Goal: Communication & Community: Answer question/provide support

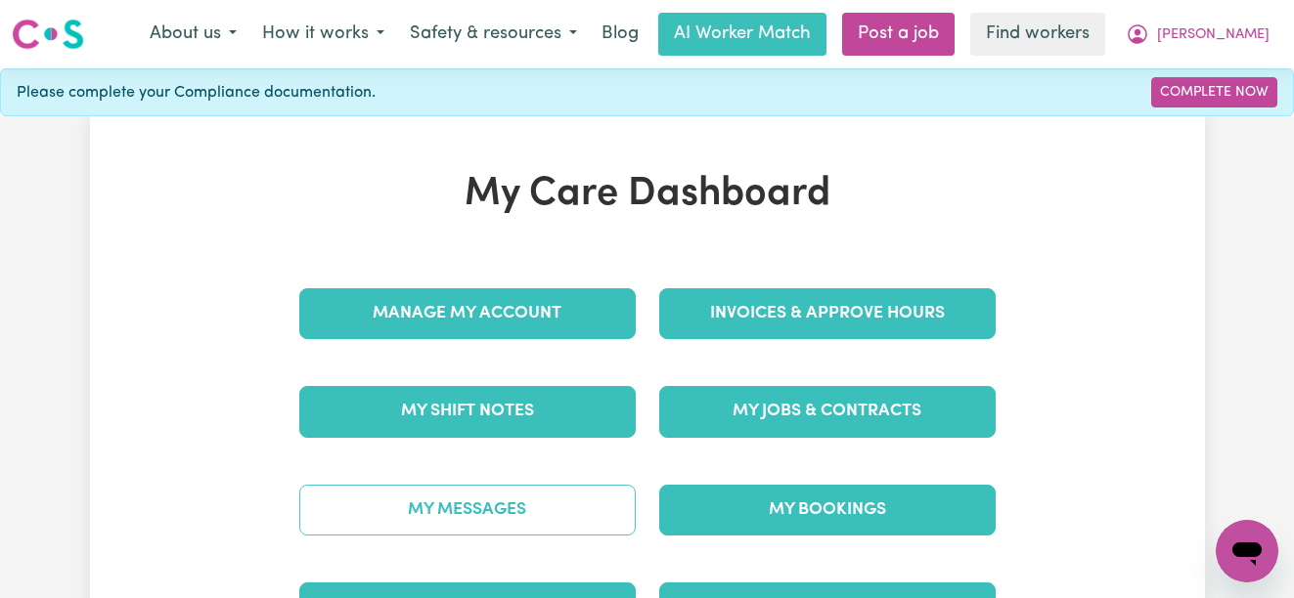
click at [515, 509] on link "My Messages" at bounding box center [467, 510] width 336 height 51
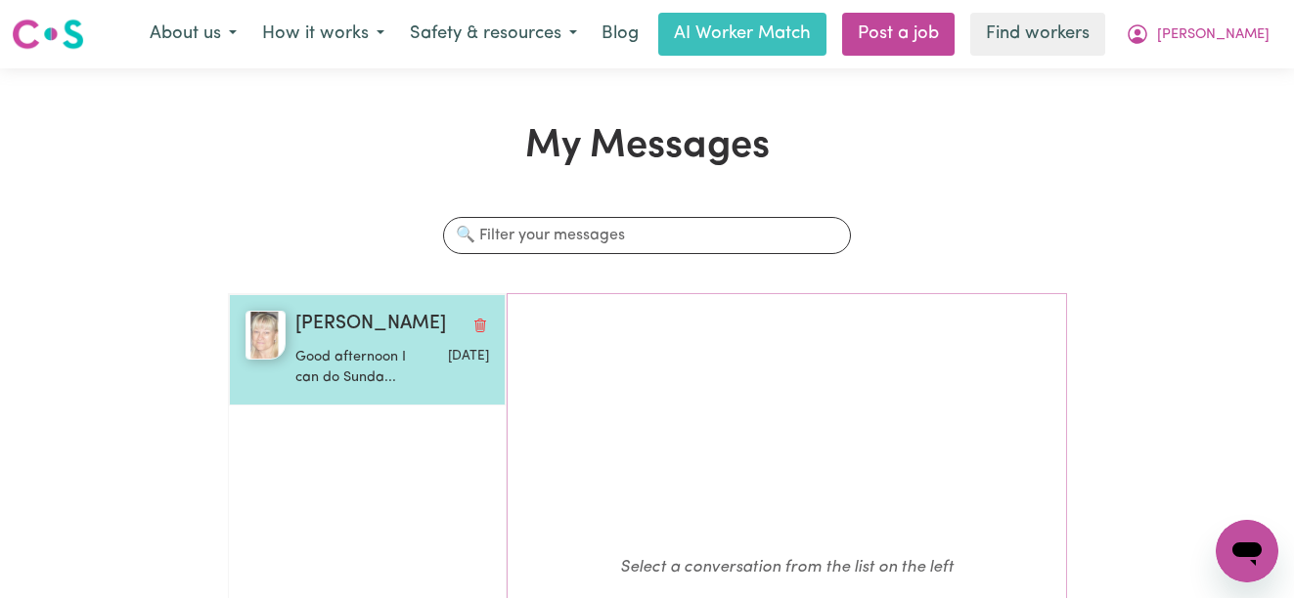
click at [339, 364] on p "Good afternoon I can do Sunda..." at bounding box center [359, 368] width 129 height 42
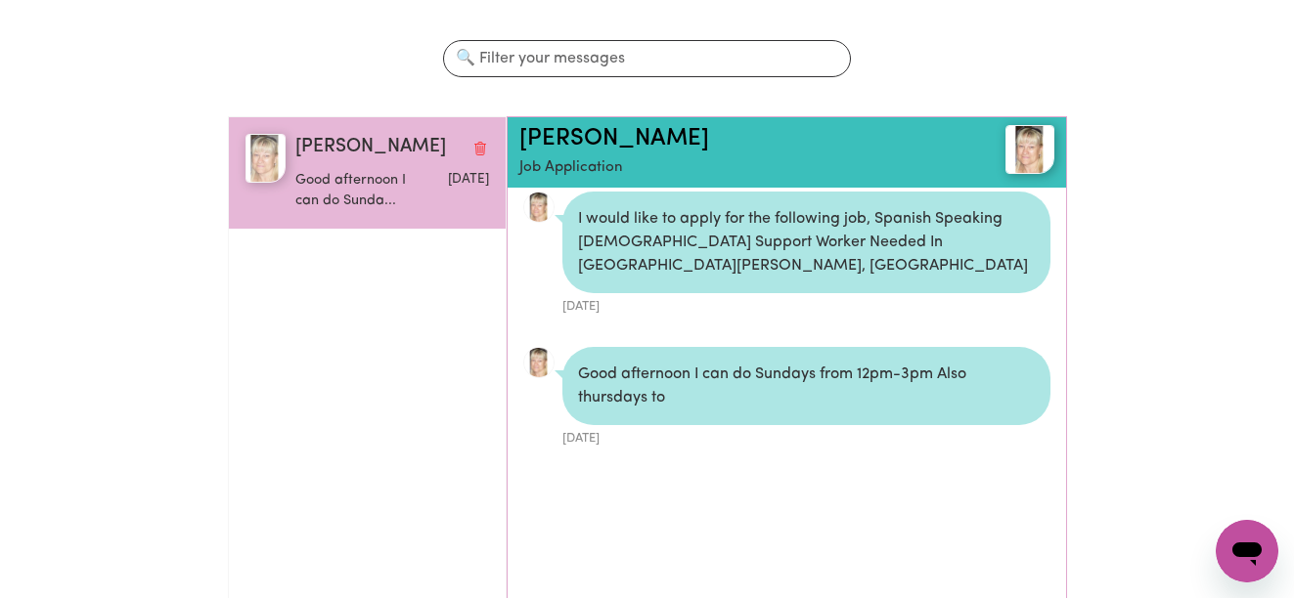
scroll to position [179, 0]
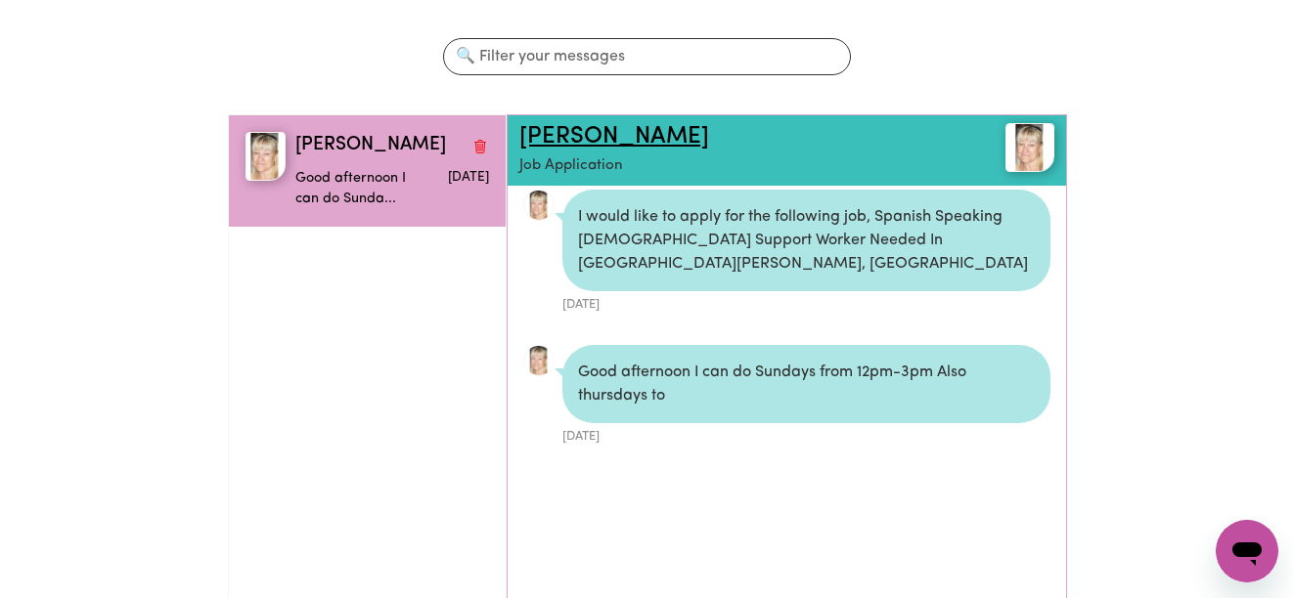
click at [547, 135] on link "[PERSON_NAME]" at bounding box center [614, 136] width 190 height 23
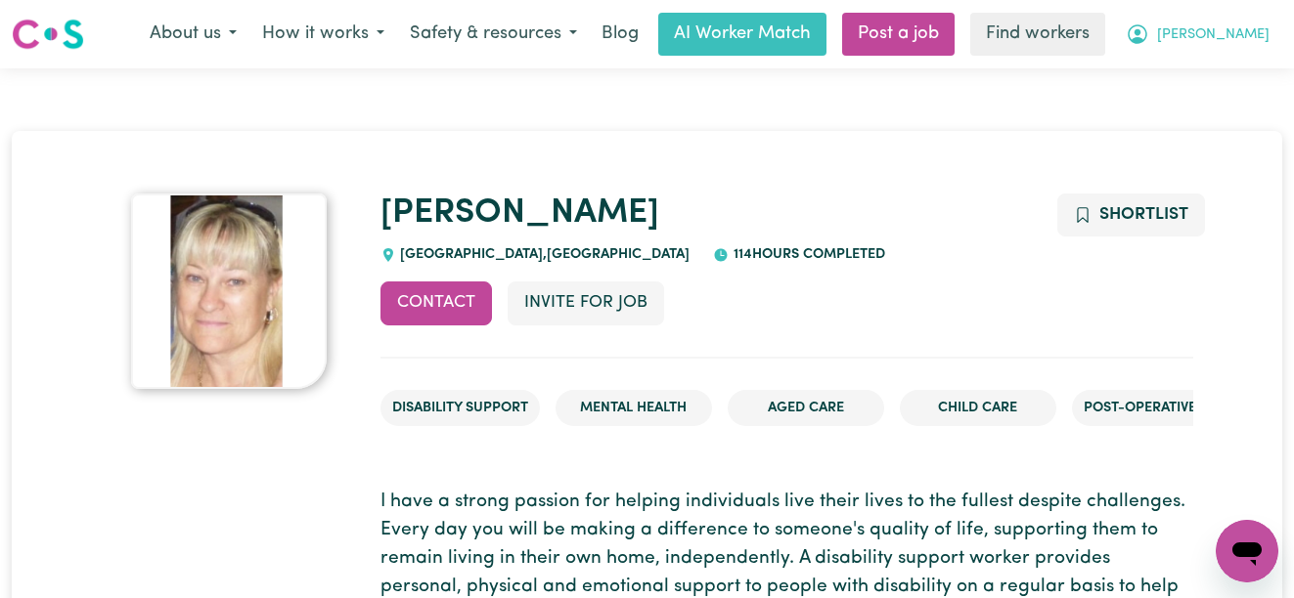
click at [1147, 42] on icon "My Account" at bounding box center [1138, 34] width 20 height 20
click at [1186, 102] on link "Logout" at bounding box center [1204, 112] width 155 height 37
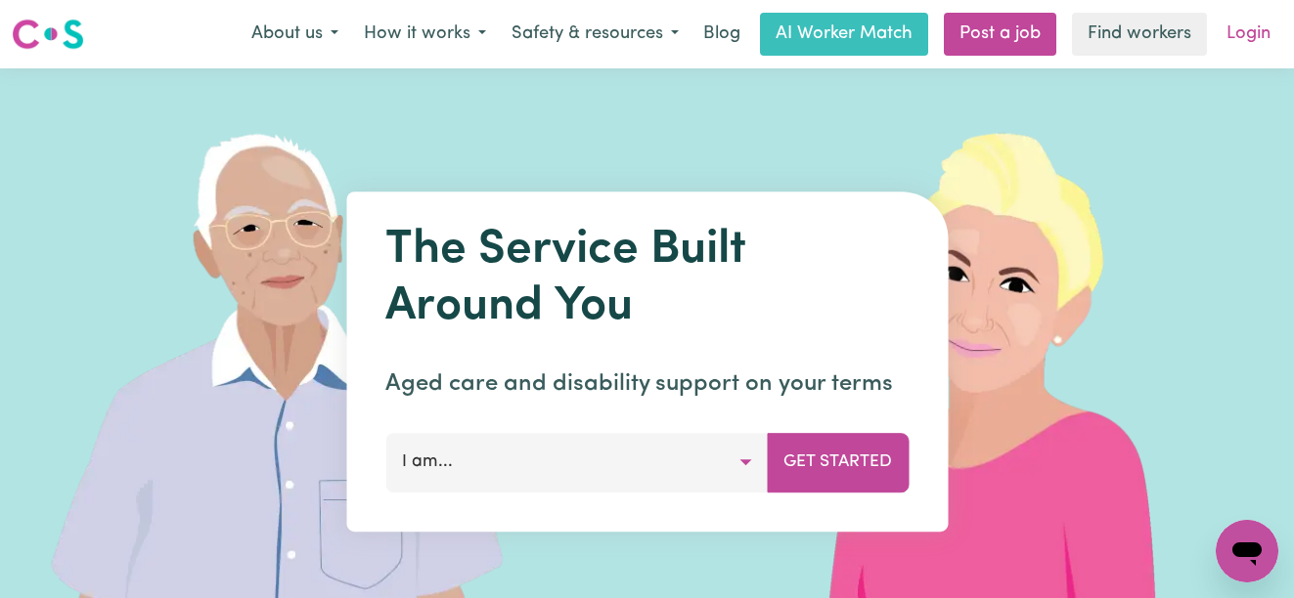
click at [1267, 30] on link "Login" at bounding box center [1248, 34] width 67 height 43
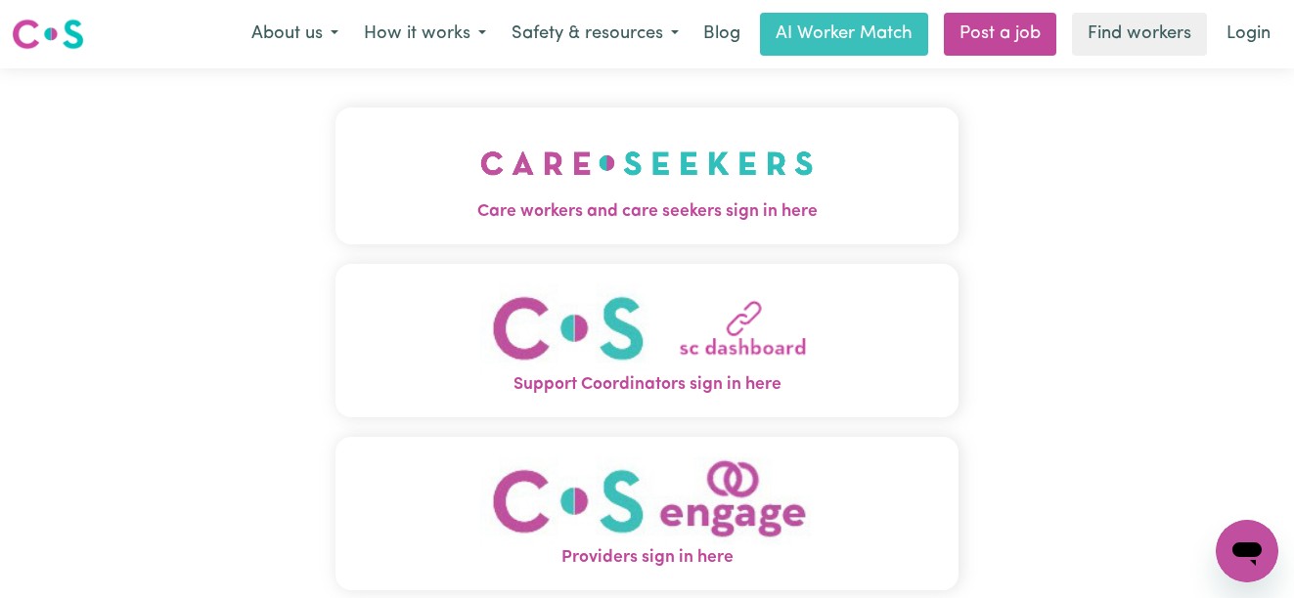
click at [501, 178] on img "Care workers and care seekers sign in here" at bounding box center [646, 163] width 333 height 72
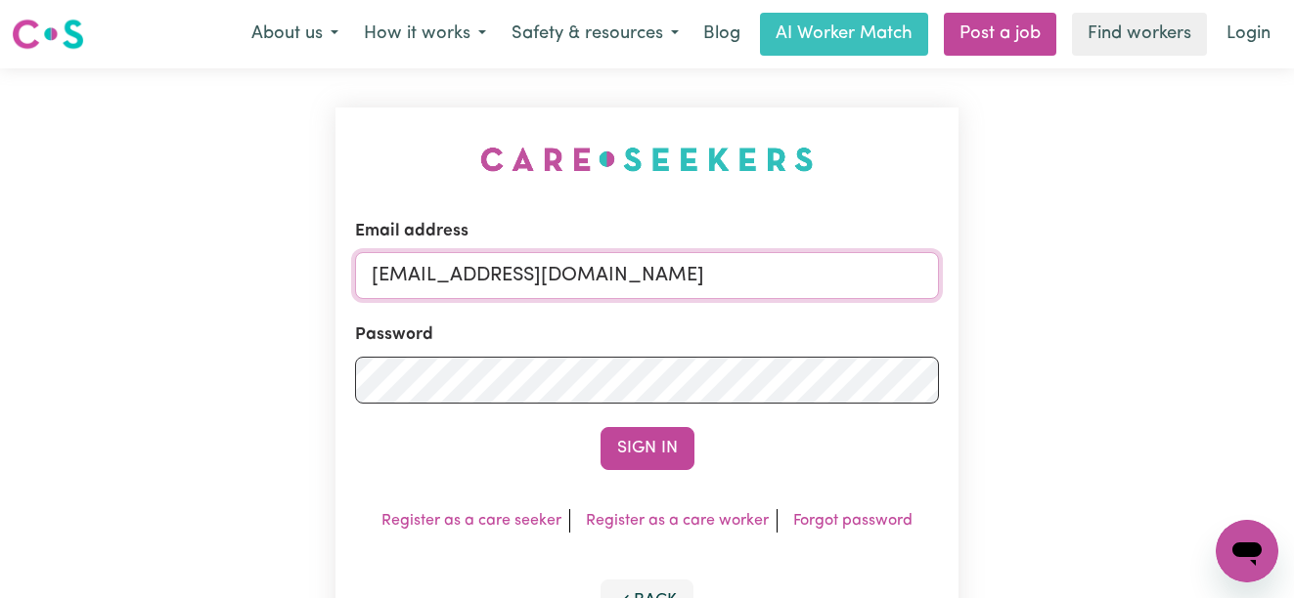
drag, startPoint x: 838, startPoint y: 276, endPoint x: 472, endPoint y: 277, distance: 365.7
click at [472, 277] on input "[EMAIL_ADDRESS][DOMAIN_NAME]" at bounding box center [647, 275] width 585 height 47
paste input "GwenCF"
type input "[EMAIL_ADDRESS][DOMAIN_NAME]"
click at [600, 427] on button "Sign In" at bounding box center [647, 448] width 94 height 43
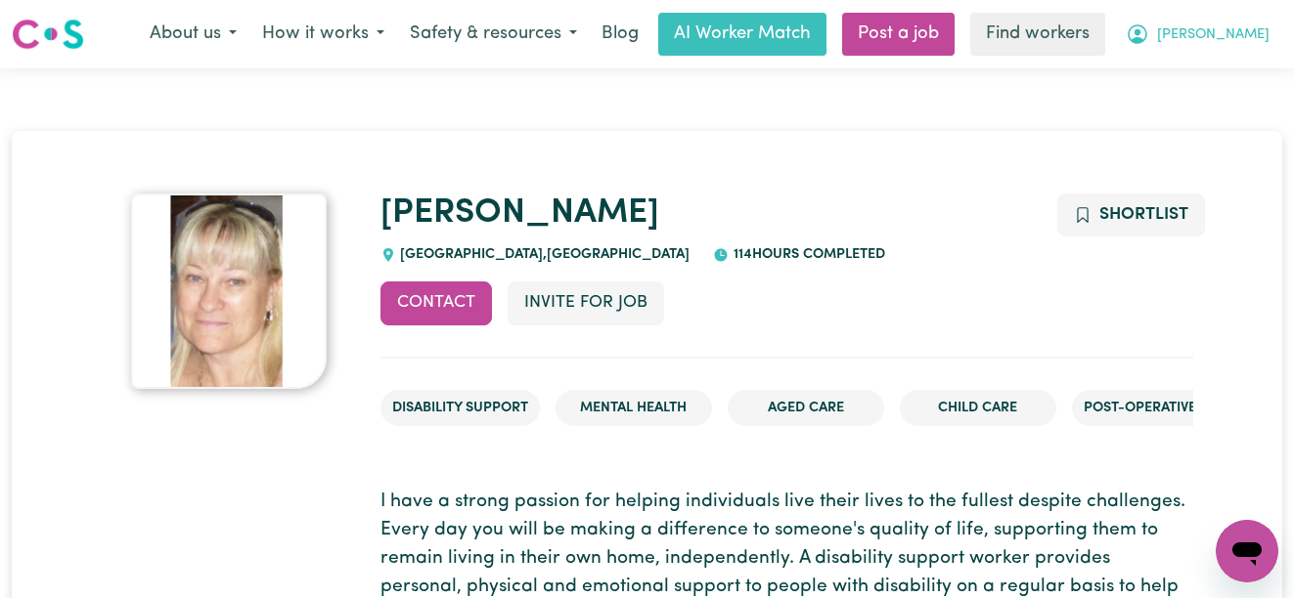
click at [1248, 29] on span "[PERSON_NAME]" at bounding box center [1213, 35] width 112 height 22
click at [1220, 69] on link "My Dashboard" at bounding box center [1204, 76] width 155 height 37
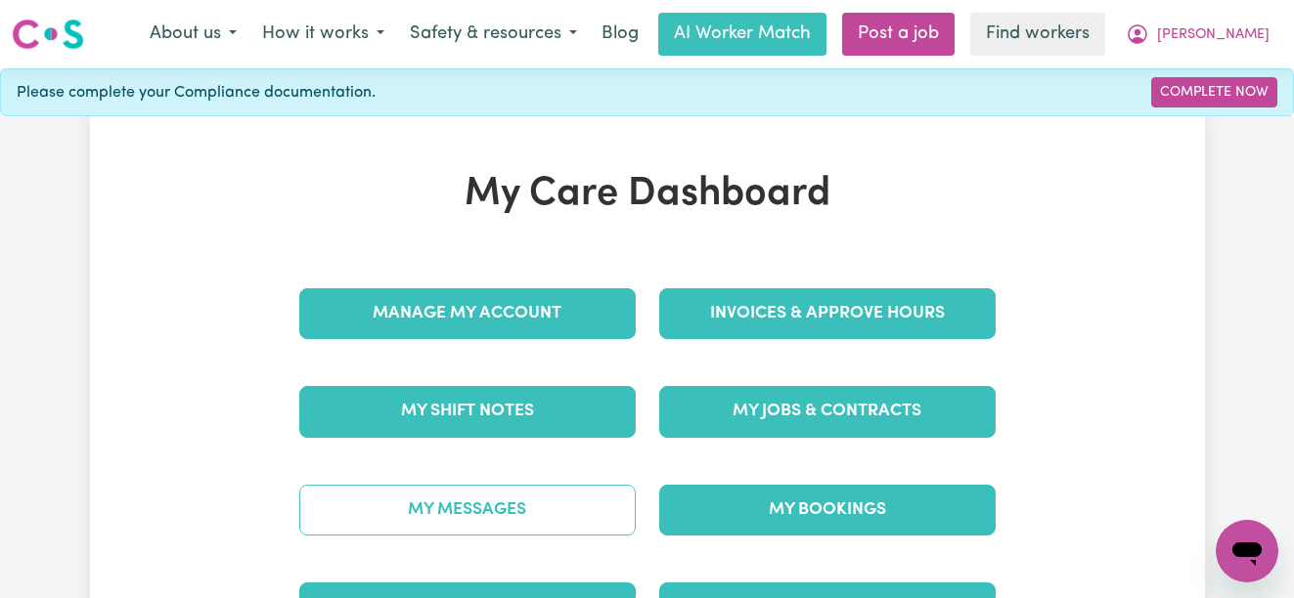
click at [497, 505] on link "My Messages" at bounding box center [467, 510] width 336 height 51
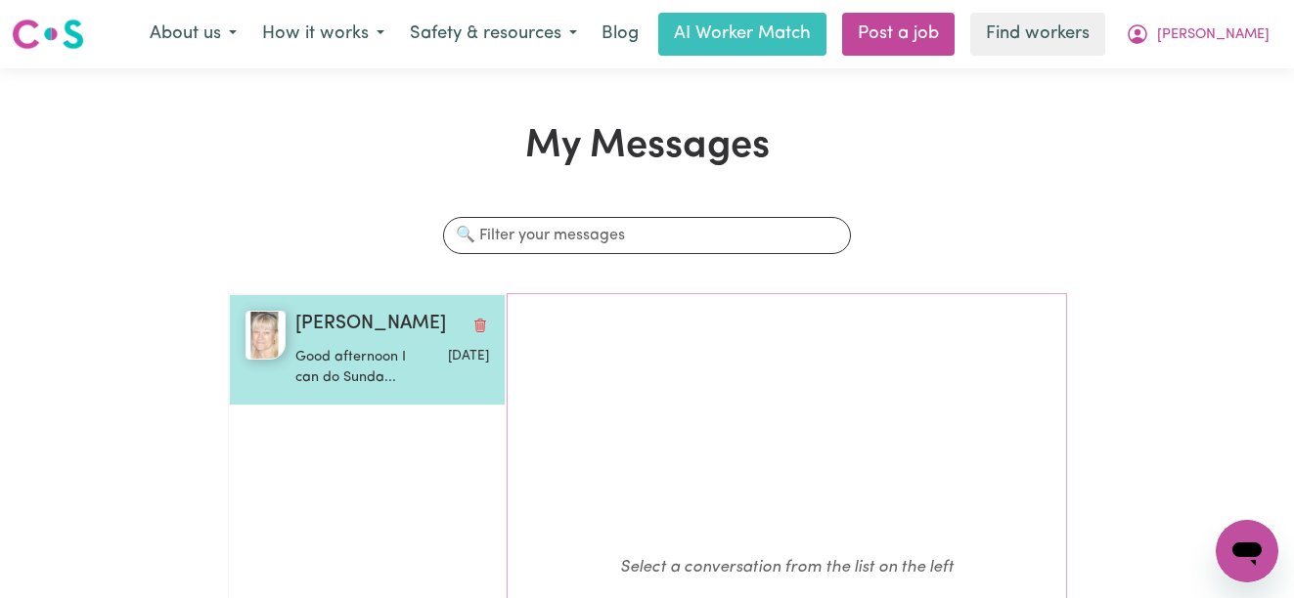
click at [338, 357] on p "Good afternoon I can do Sunda..." at bounding box center [359, 368] width 129 height 42
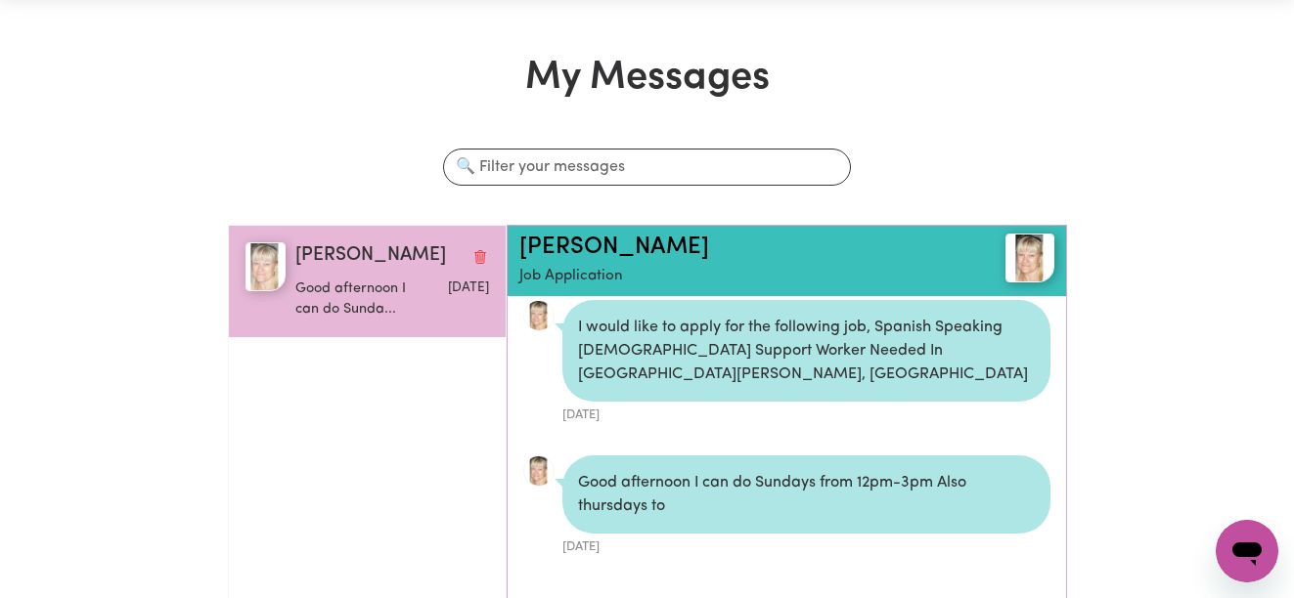
scroll to position [69, 0]
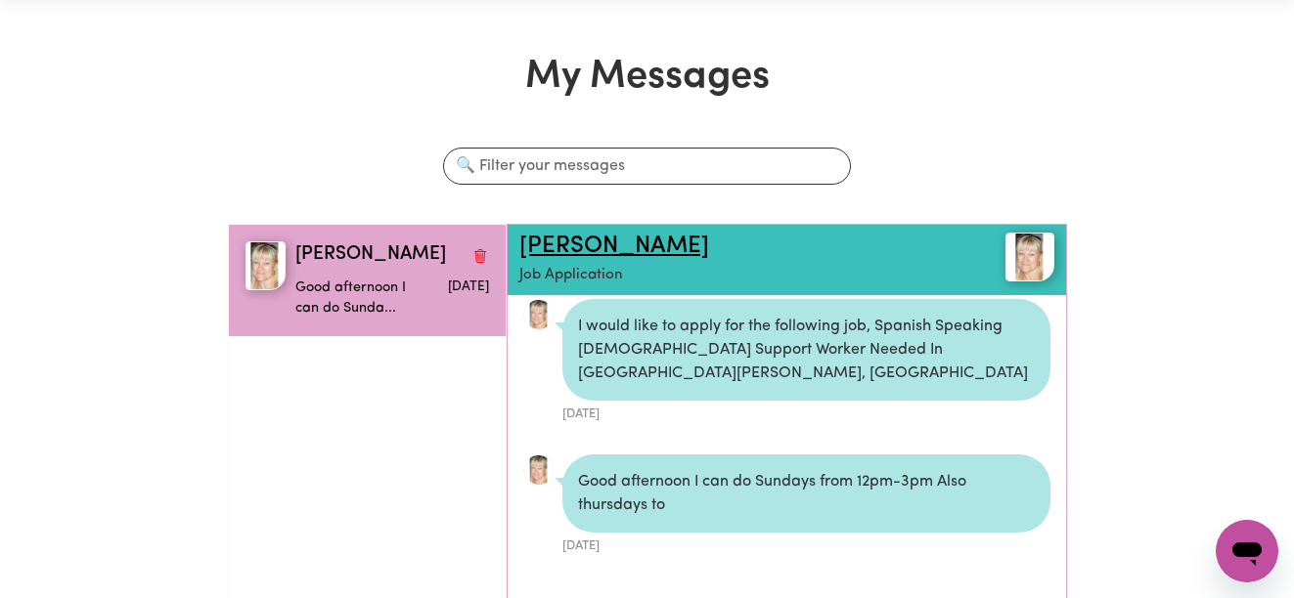
click at [591, 253] on link "[PERSON_NAME]" at bounding box center [614, 246] width 190 height 23
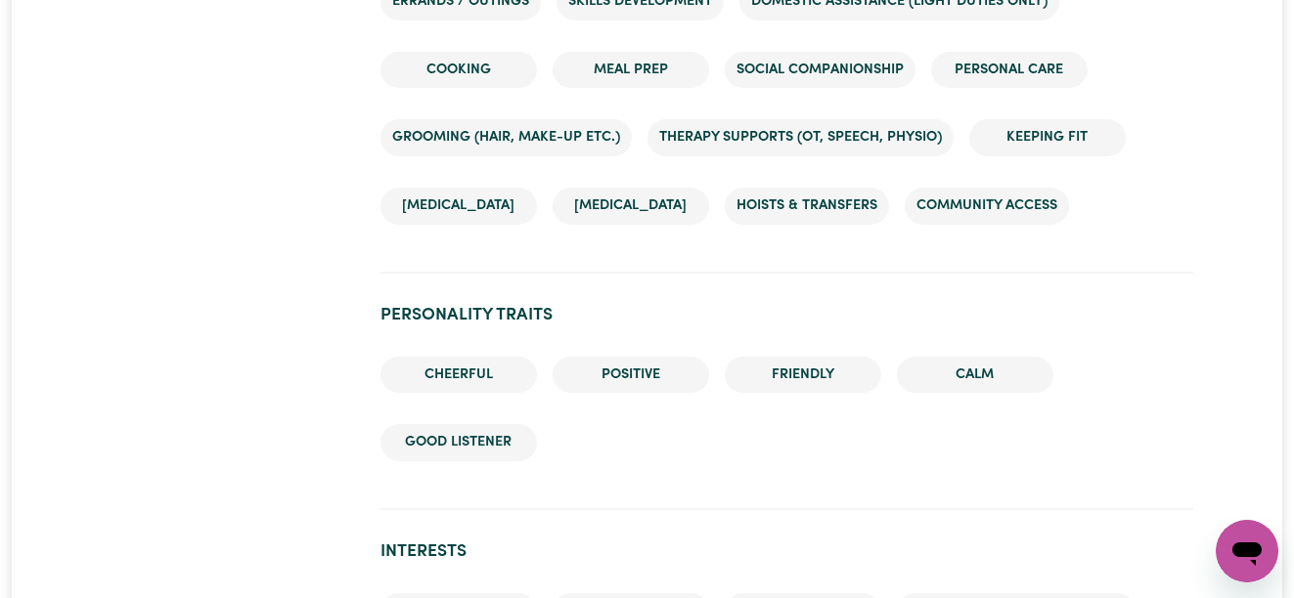
scroll to position [1856, 0]
